Goal: Task Accomplishment & Management: Use online tool/utility

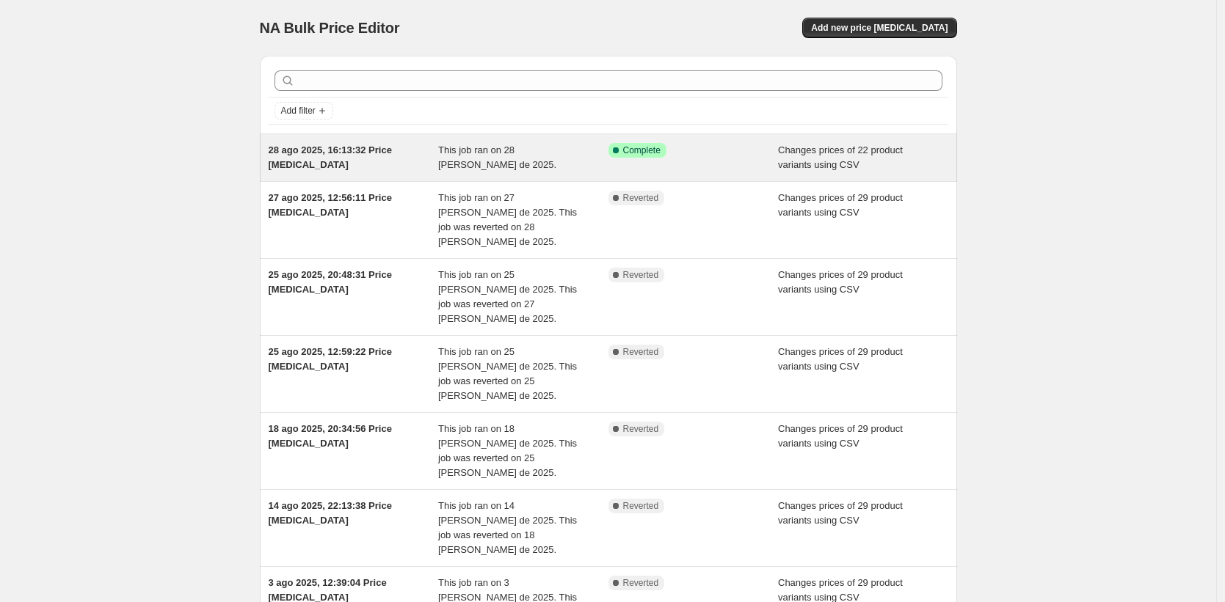
click at [544, 139] on div "28 ago 2025, 16:13:32 Price change job This job ran on 28 de agosto de 2025. Su…" at bounding box center [608, 157] width 697 height 47
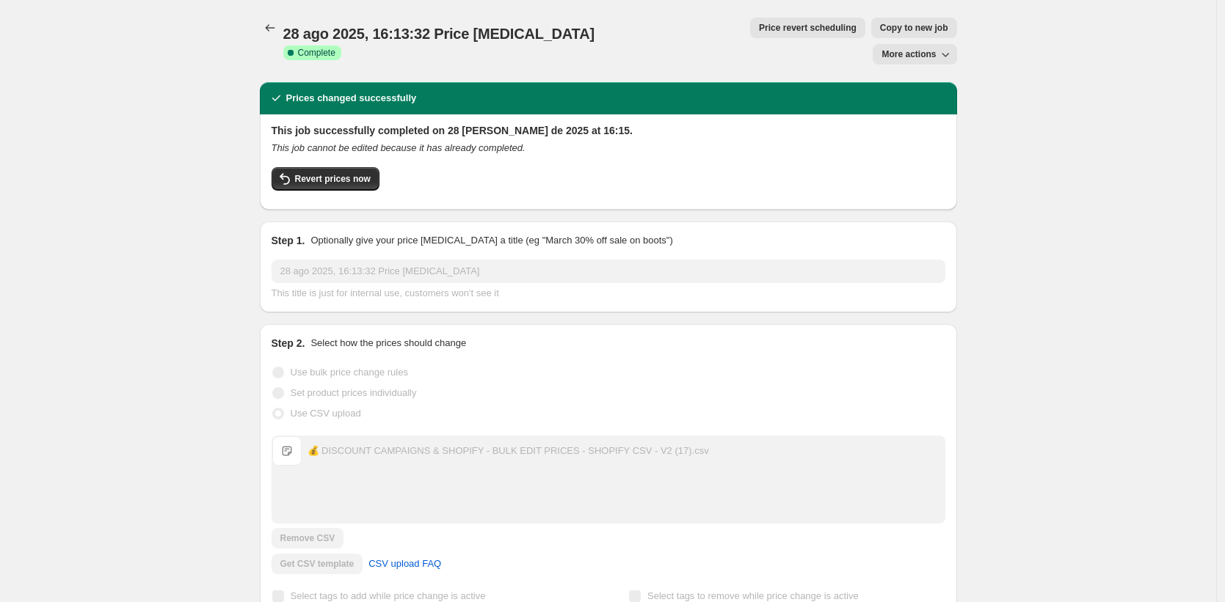
click at [914, 48] on span "More actions" at bounding box center [908, 54] width 54 height 12
click at [624, 24] on div "28 ago 2025, 16:13:32 Price change job Success Complete Complete Price revert s…" at bounding box center [608, 41] width 697 height 47
click at [369, 173] on span "Revert prices now" at bounding box center [333, 179] width 76 height 12
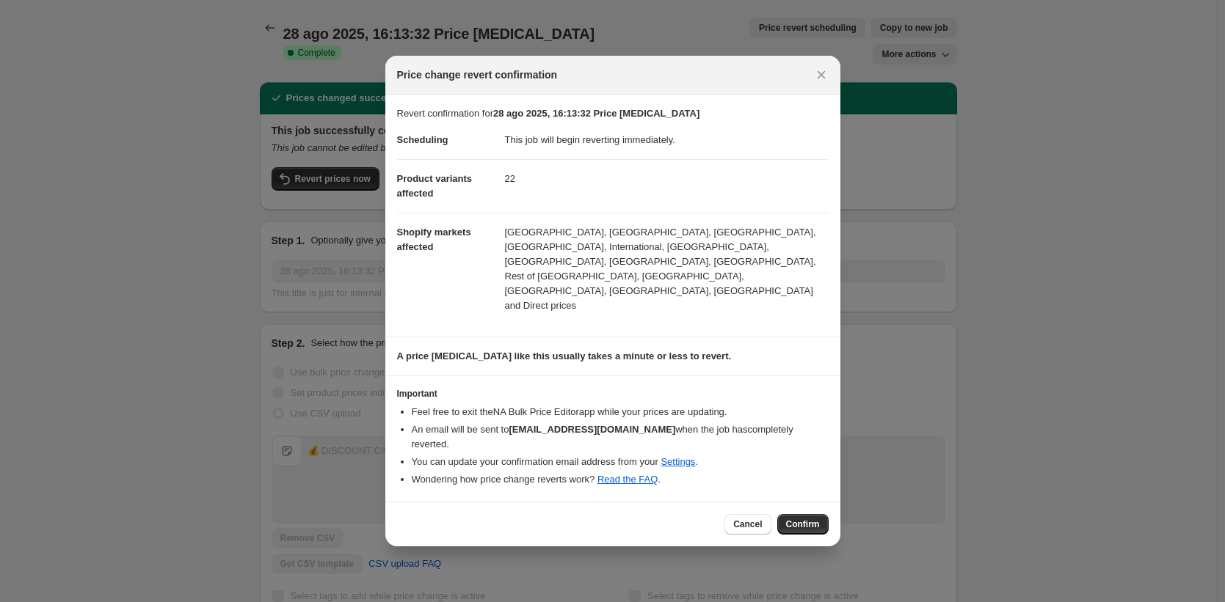
click at [800, 472] on section "Important Feel free to exit the NA Bulk Price Editor app while your prices are …" at bounding box center [612, 438] width 455 height 125
click at [820, 514] on button "Confirm" at bounding box center [802, 524] width 51 height 21
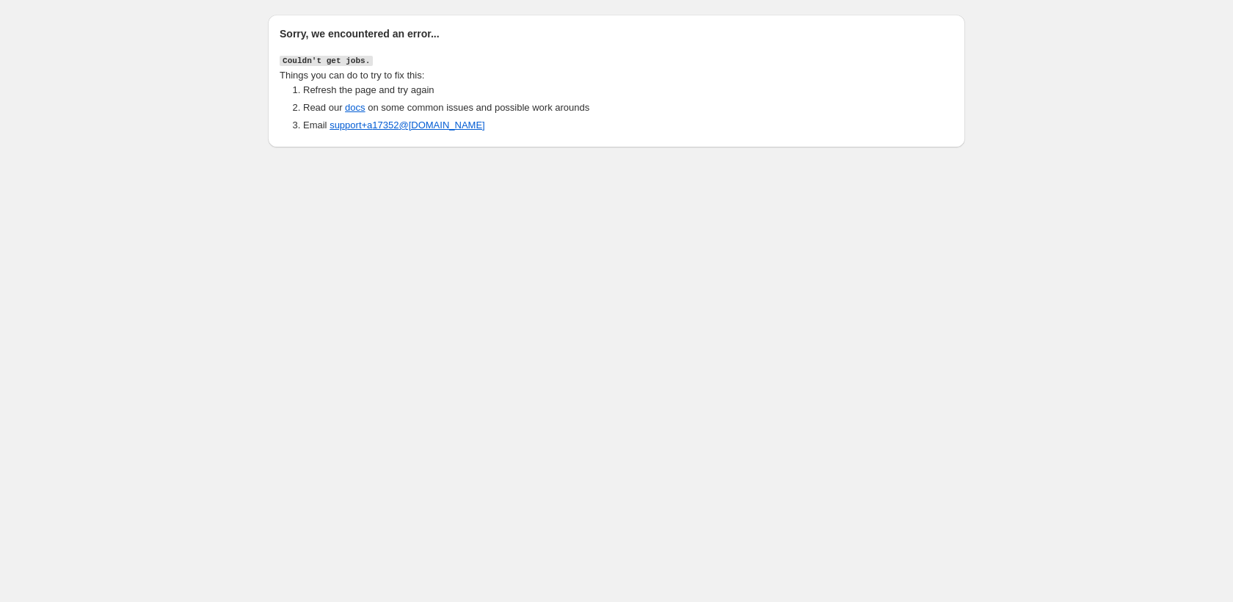
click at [205, 44] on div "Sorry, we encountered an error... Couldn't get jobs. Things you can do to try t…" at bounding box center [616, 76] width 1233 height 153
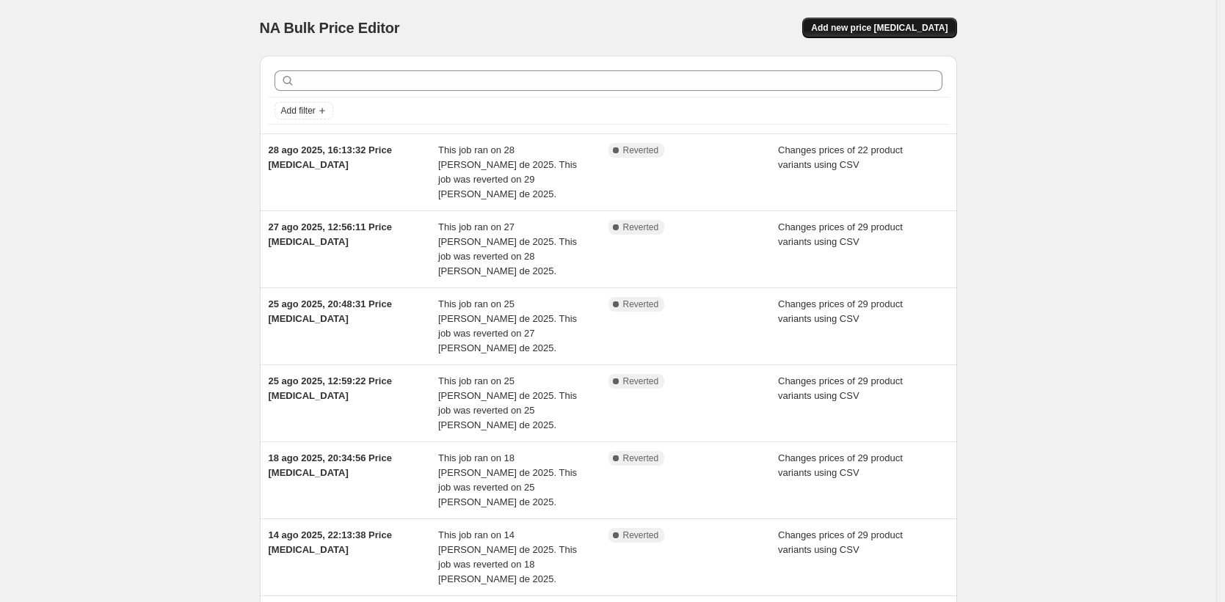
click at [933, 24] on span "Add new price [MEDICAL_DATA]" at bounding box center [879, 28] width 136 height 12
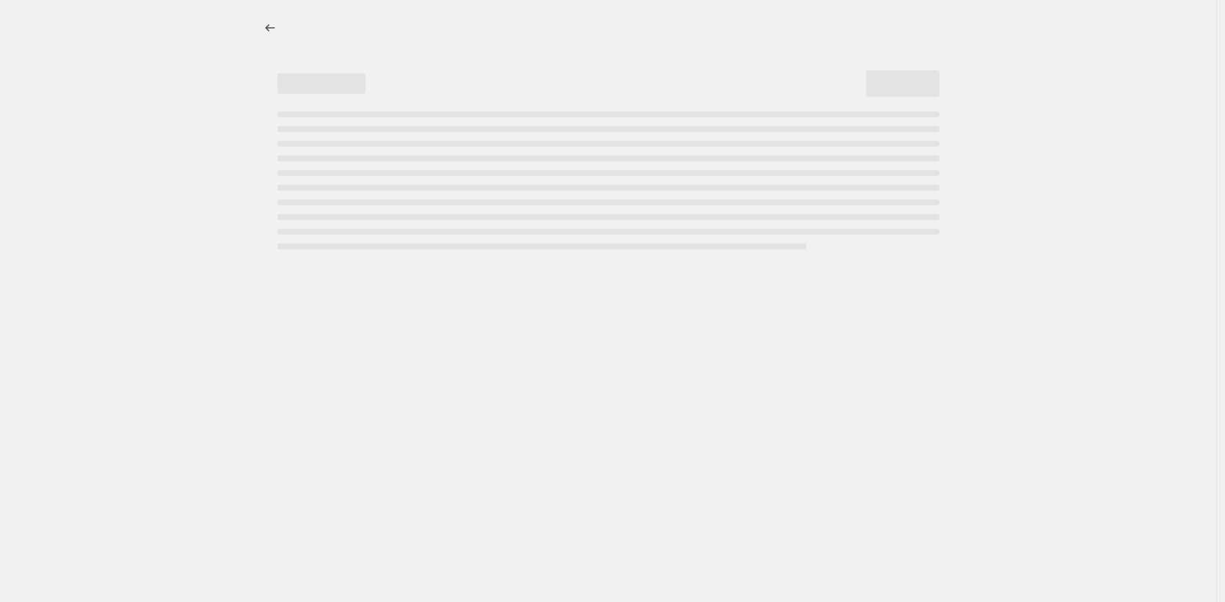
select select "percentage"
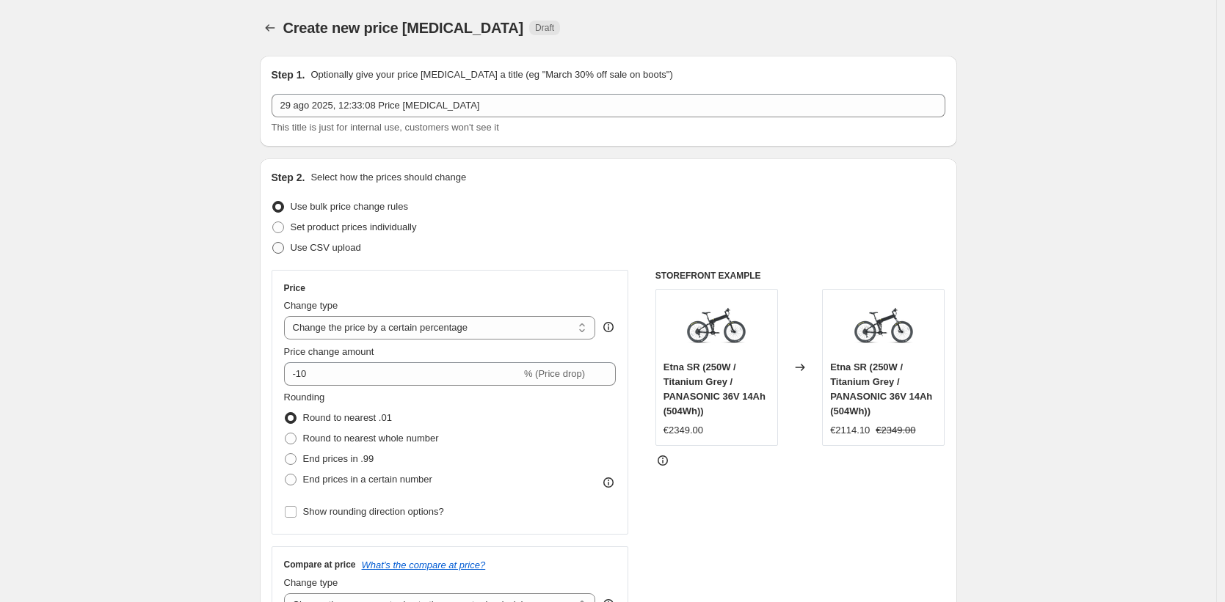
click at [347, 246] on span "Use CSV upload" at bounding box center [326, 247] width 70 height 11
click at [273, 243] on input "Use CSV upload" at bounding box center [272, 242] width 1 height 1
radio input "true"
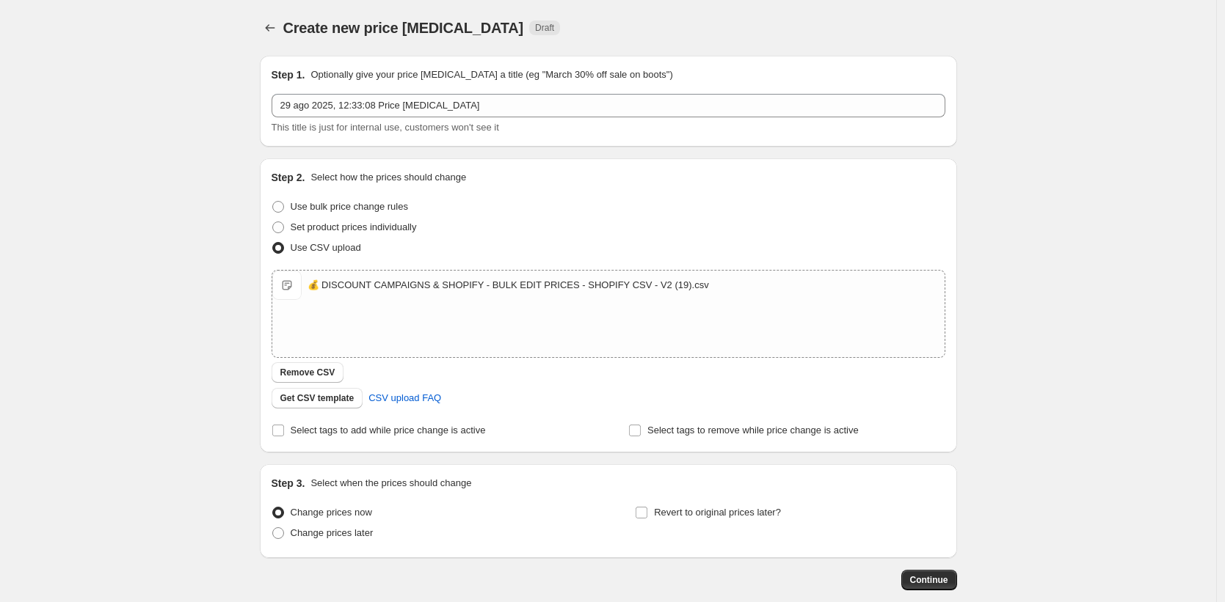
drag, startPoint x: 307, startPoint y: 489, endPoint x: 395, endPoint y: 508, distance: 89.4
click at [351, 505] on div "Step 3. Select when the prices should change Change prices now Change prices la…" at bounding box center [608, 511] width 697 height 94
click at [956, 577] on button "Continue" at bounding box center [929, 580] width 56 height 21
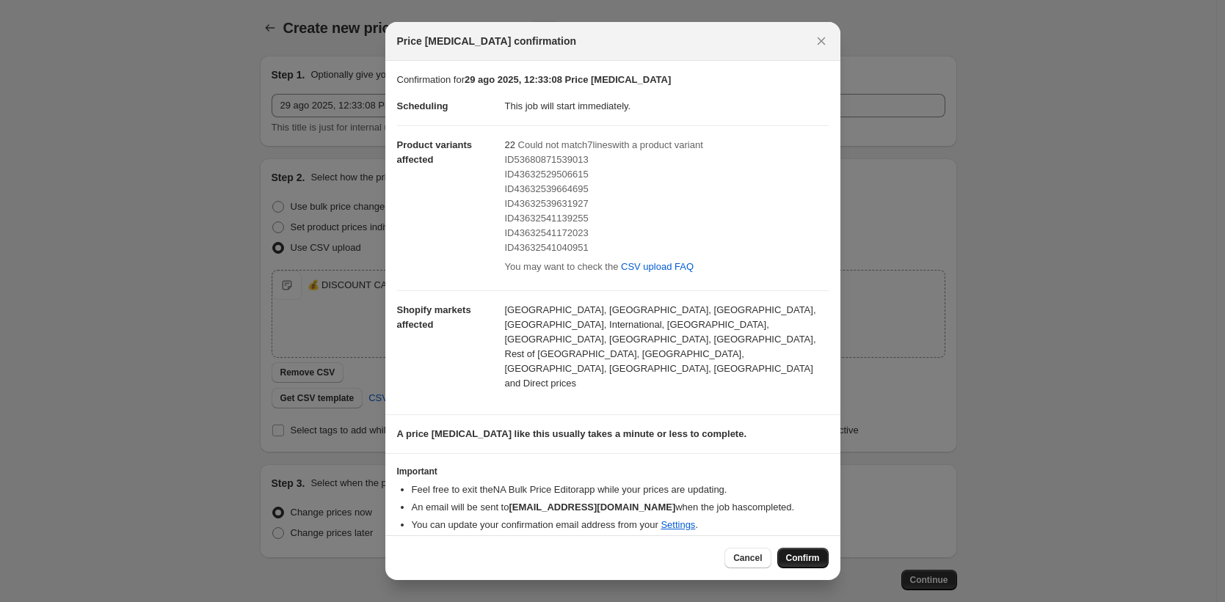
click at [817, 553] on span "Confirm" at bounding box center [803, 559] width 34 height 12
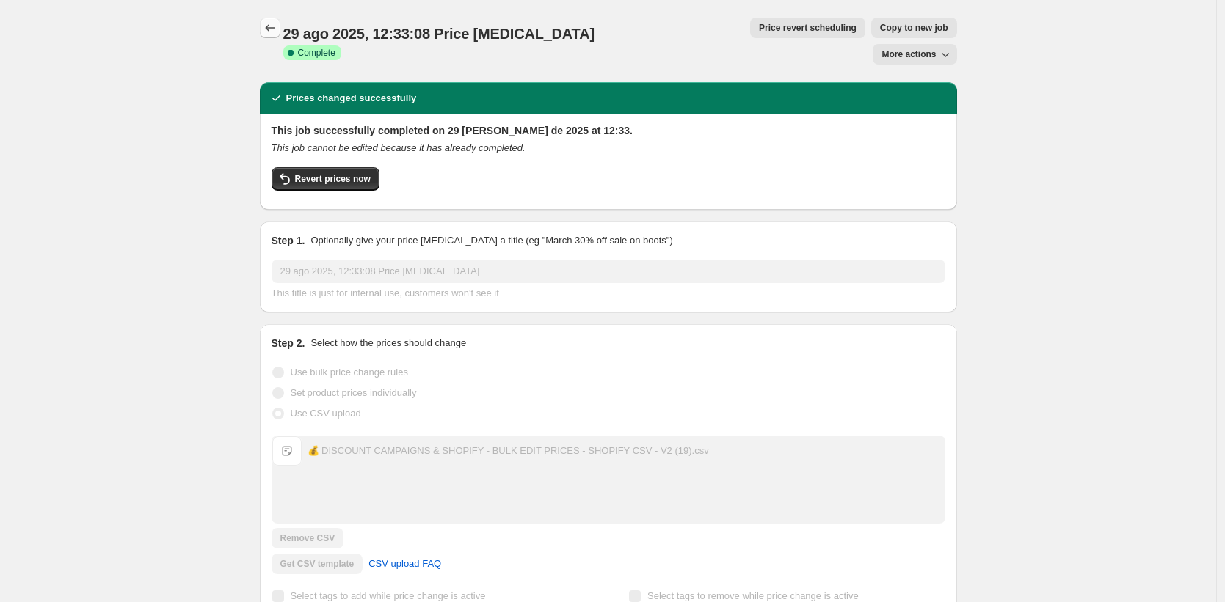
click at [276, 31] on icon "Price change jobs" at bounding box center [270, 28] width 15 height 15
